Goal: Navigation & Orientation: Find specific page/section

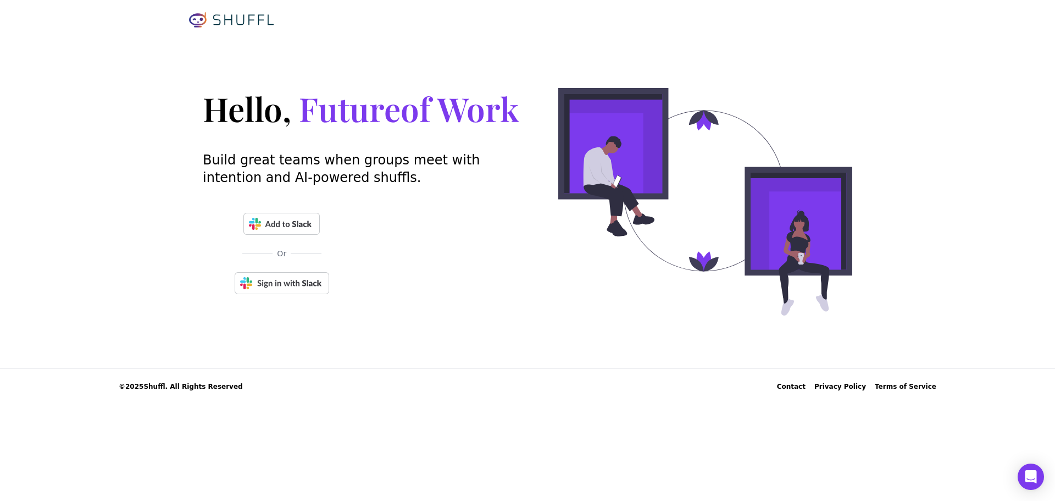
click at [282, 277] on img at bounding box center [282, 283] width 95 height 22
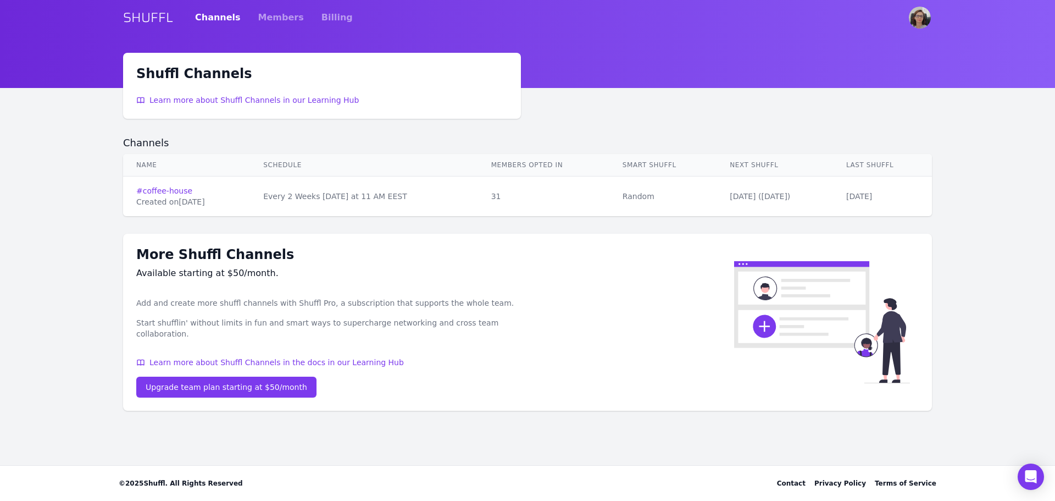
drag, startPoint x: 415, startPoint y: 444, endPoint x: 424, endPoint y: 442, distance: 8.9
click at [415, 444] on main "Shuffl Channels Learn more about Shuffl Channels in our Learning Hub Channels N…" at bounding box center [527, 259] width 1055 height 412
click at [153, 190] on link "# coffee-house" at bounding box center [186, 190] width 101 height 11
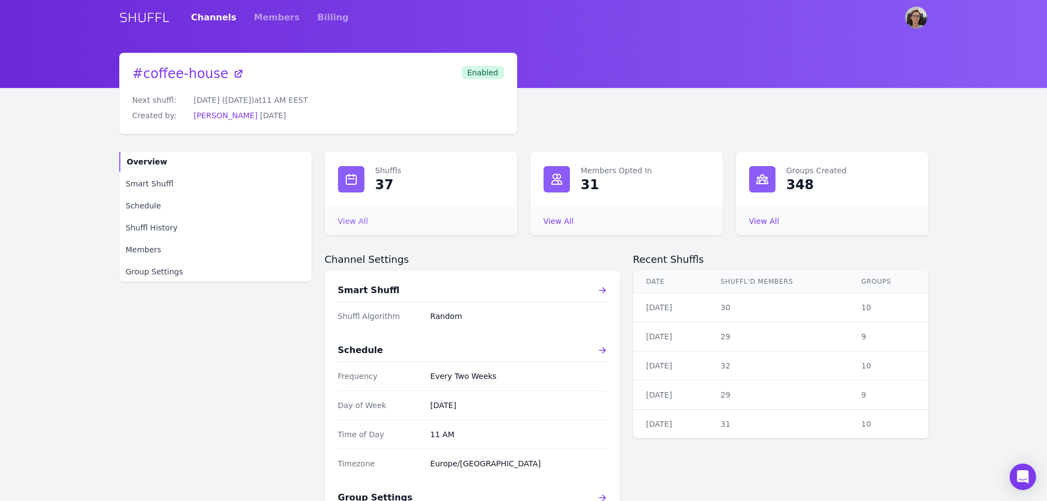
click at [349, 218] on link "View All Shuffls" at bounding box center [353, 220] width 30 height 9
click at [551, 219] on link "View All Members Opted In" at bounding box center [558, 220] width 30 height 9
